Goal: Find specific page/section: Find specific page/section

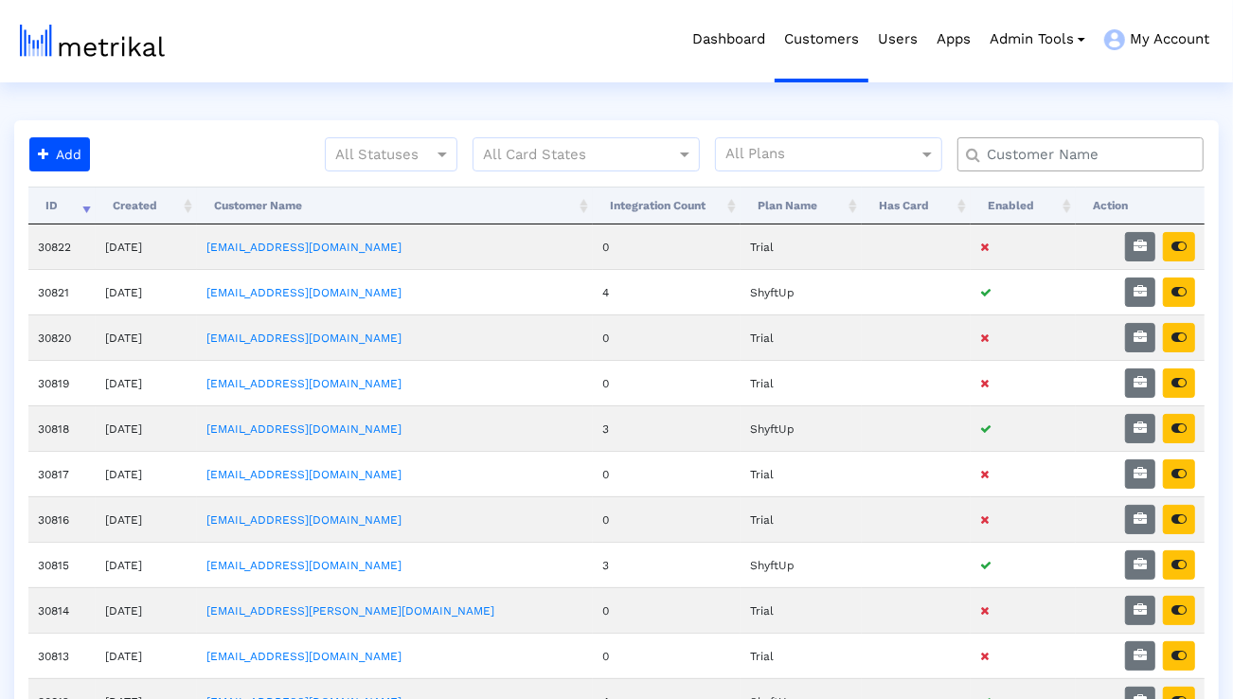
click at [1025, 153] on input "text" at bounding box center [1085, 155] width 223 height 20
type input "peloton"
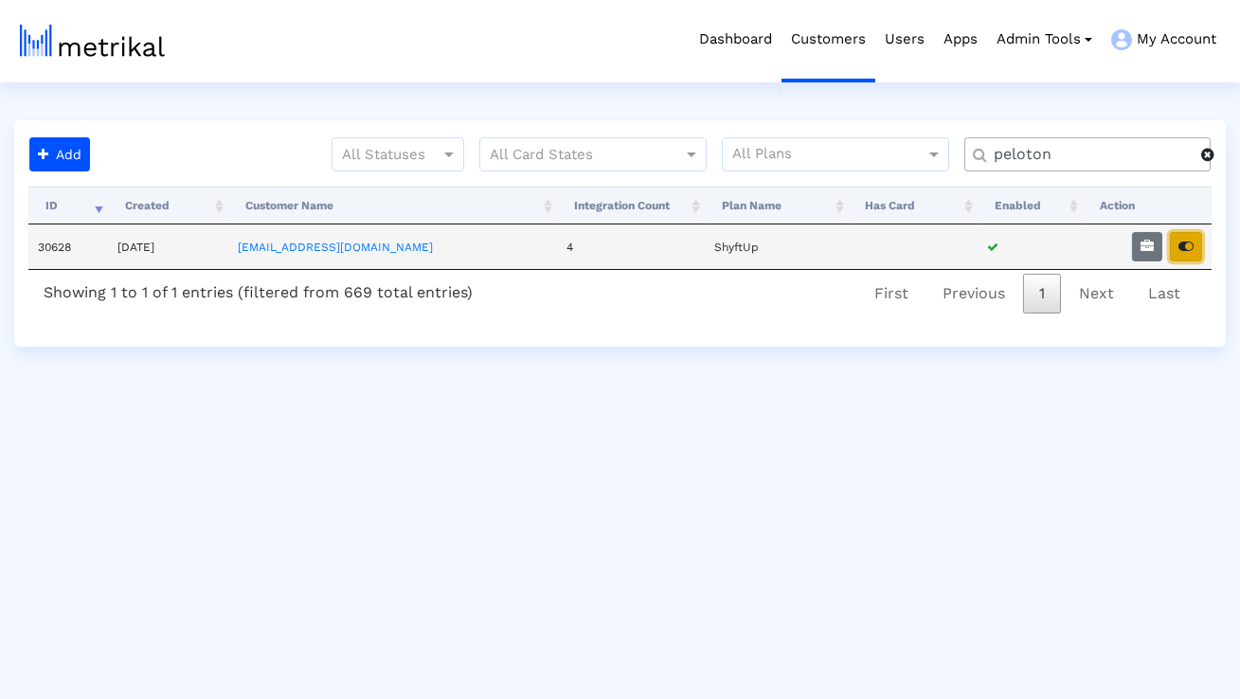
click at [1176, 247] on button "button" at bounding box center [1186, 246] width 32 height 29
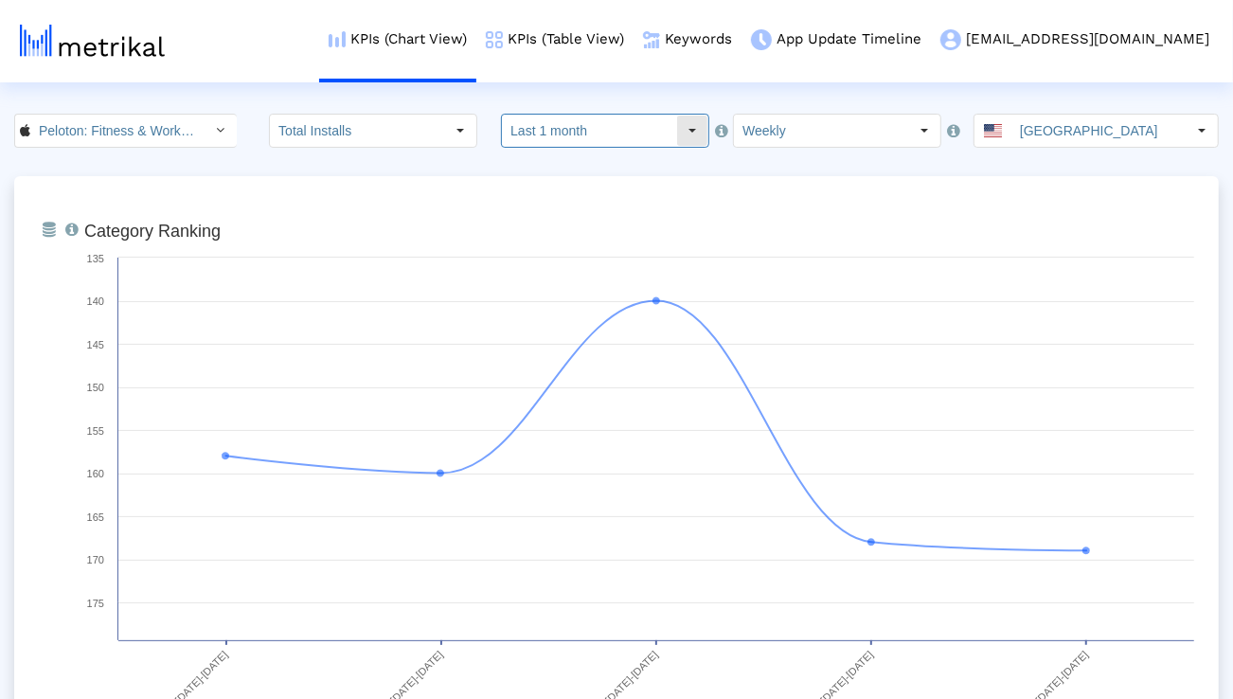
click at [568, 126] on input "Last 1 month" at bounding box center [589, 131] width 174 height 32
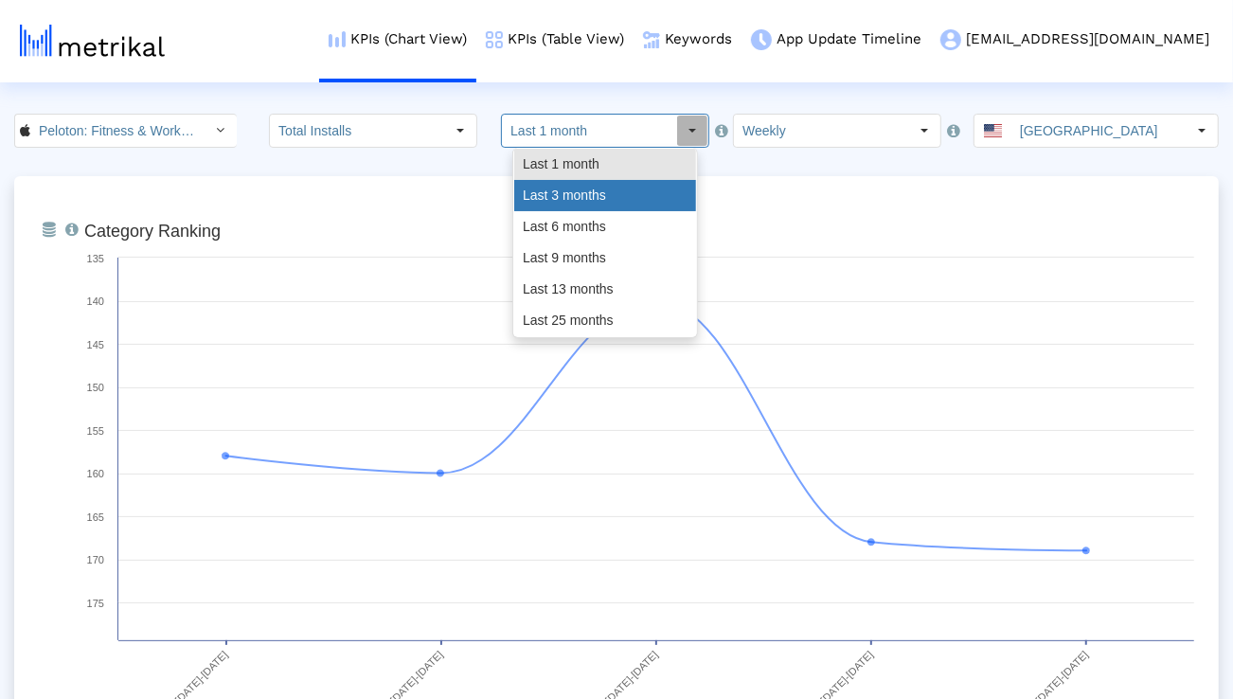
click at [566, 200] on div "Last 3 months" at bounding box center [605, 195] width 182 height 31
type input "Last 3 months"
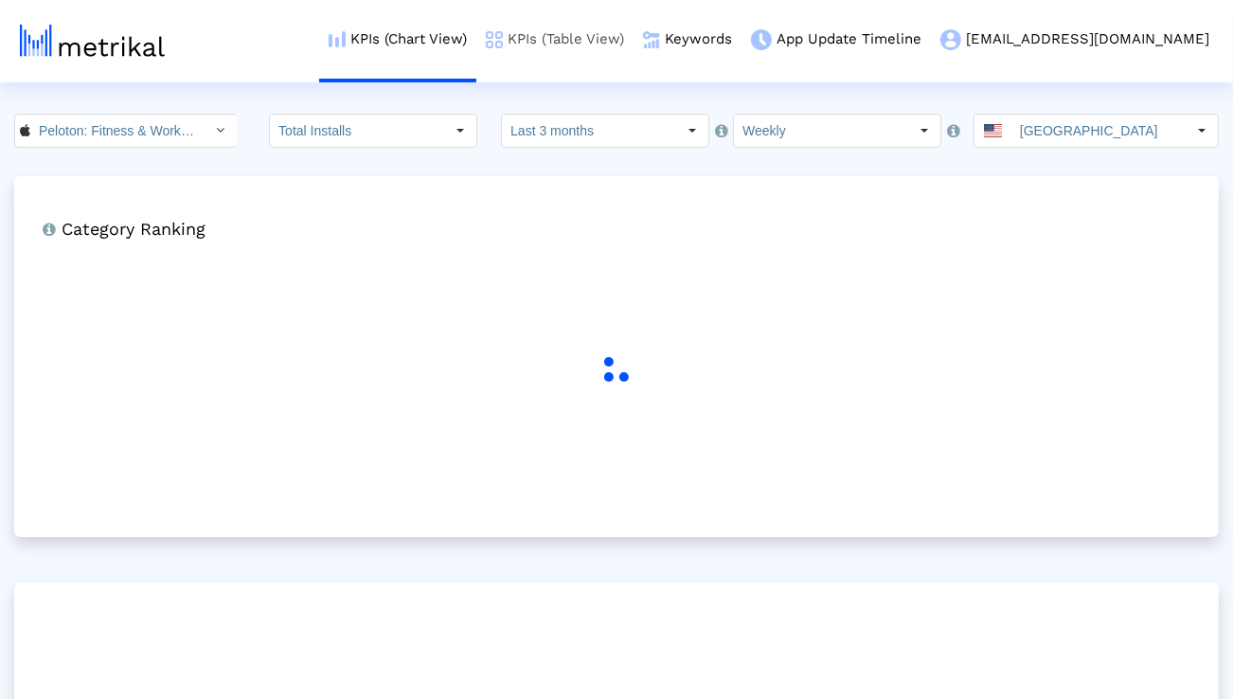
click at [614, 46] on link "KPIs (Table View)" at bounding box center [554, 39] width 157 height 79
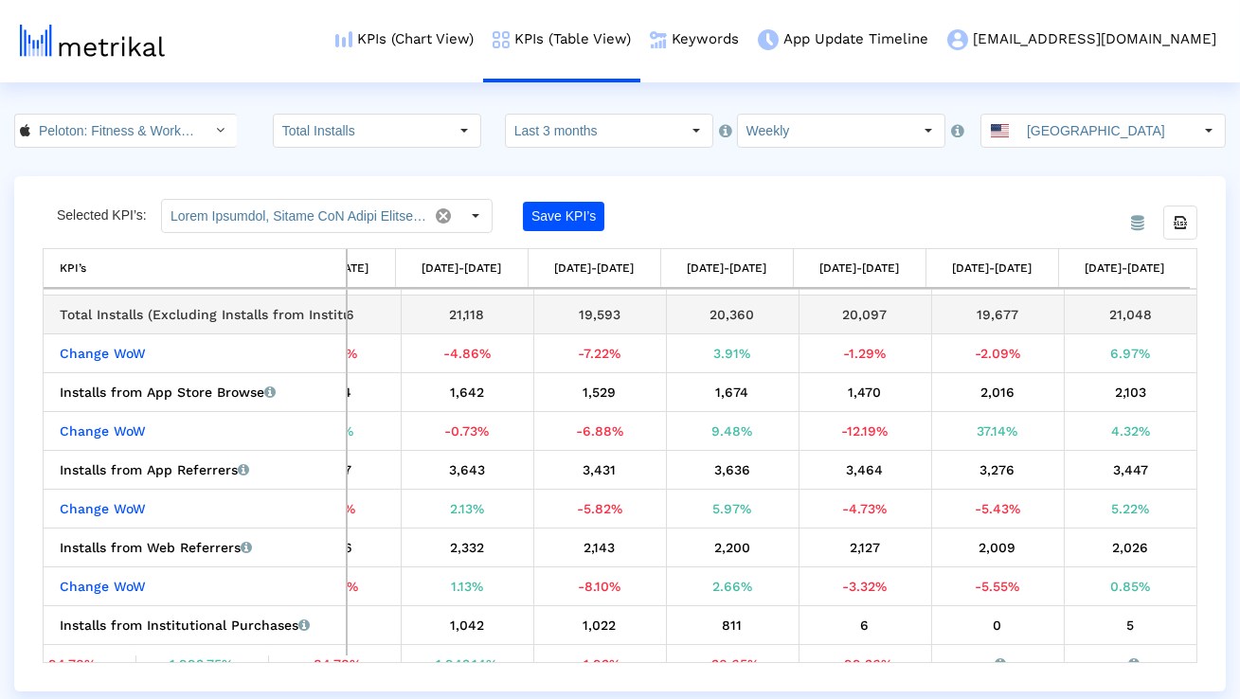
scroll to position [73, 0]
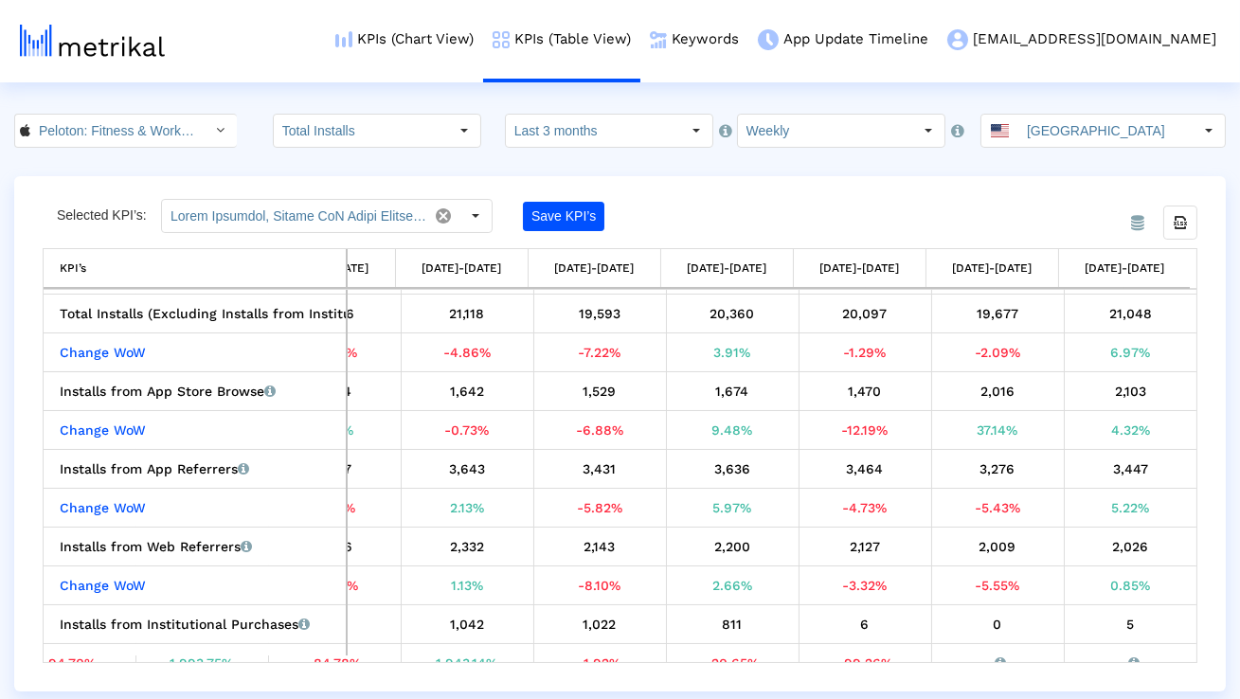
click at [894, 180] on div "From Database Selected KPI’s: Save KPI’s Export all data KPI’s KPI’s 06/29/25-0…" at bounding box center [619, 433] width 1211 height 515
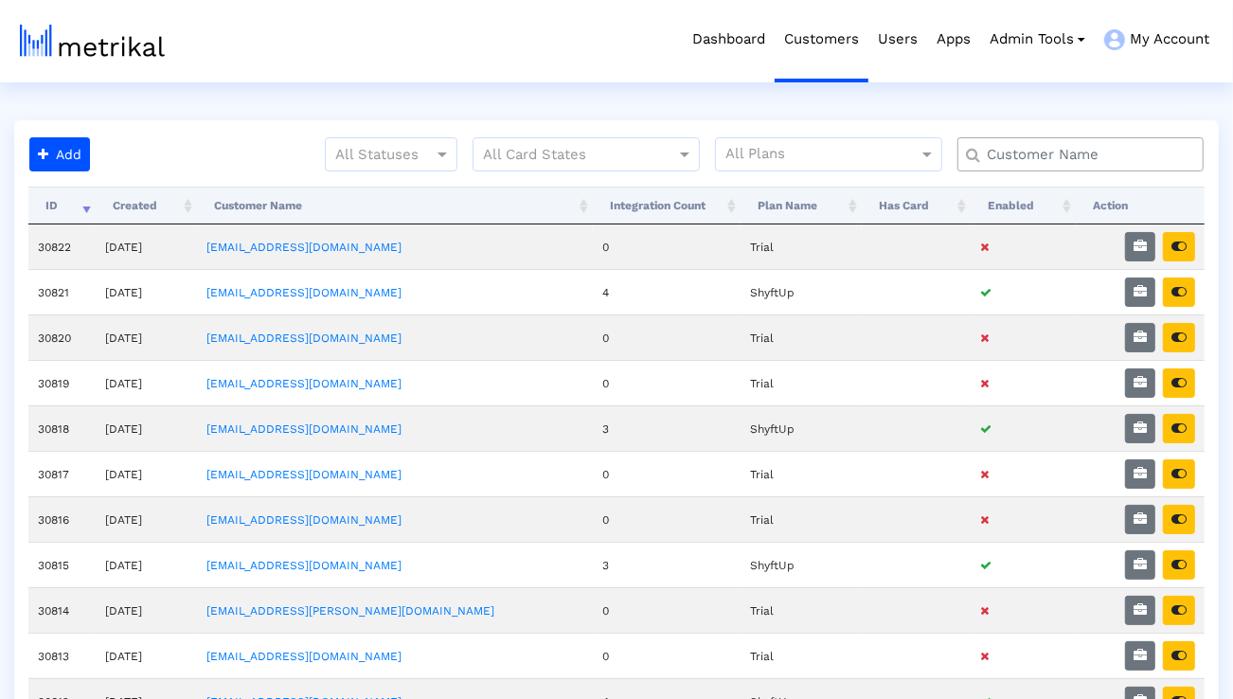
click at [1020, 151] on input "text" at bounding box center [1085, 155] width 223 height 20
type input "talkspace"
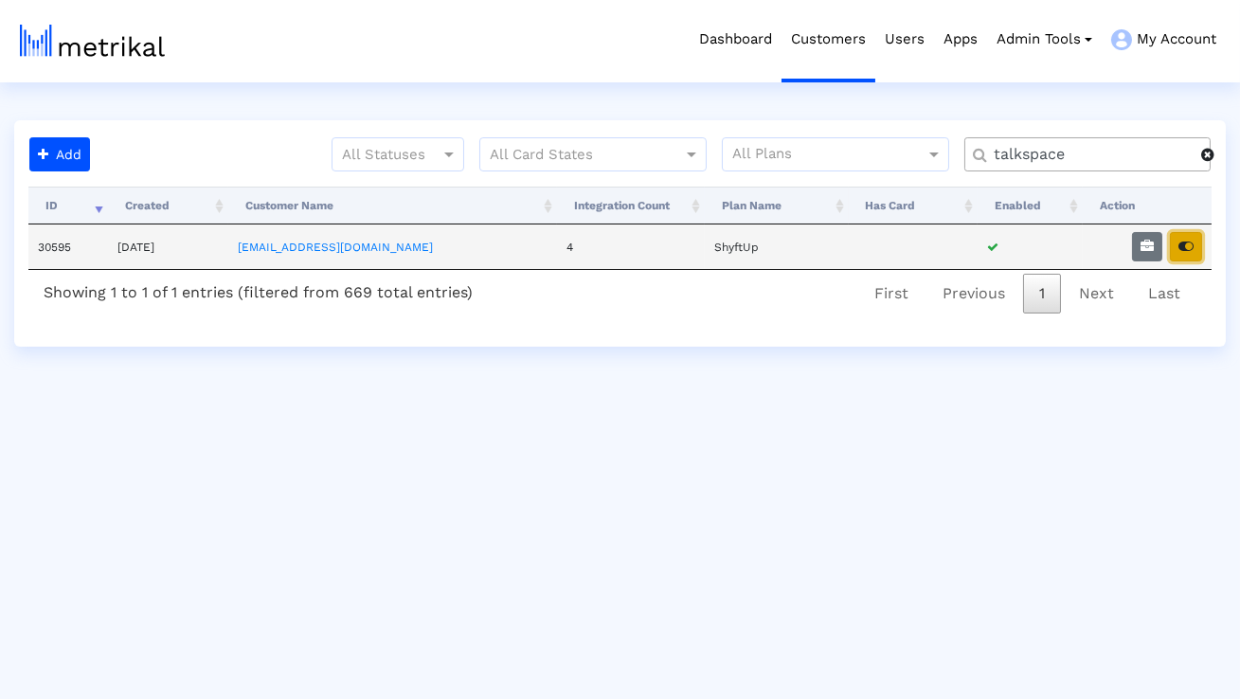
click at [1175, 241] on button "button" at bounding box center [1186, 246] width 32 height 29
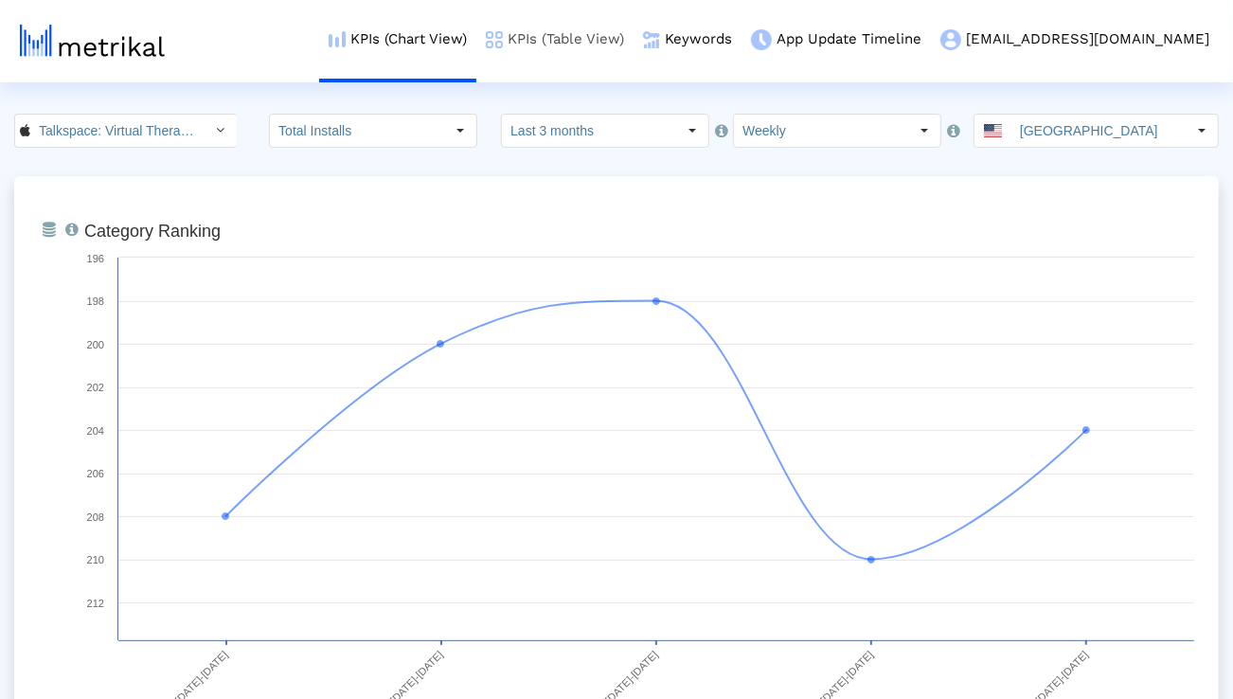
click at [634, 49] on link "KPIs (Table View)" at bounding box center [554, 39] width 157 height 79
